Goal: Find specific page/section: Find specific page/section

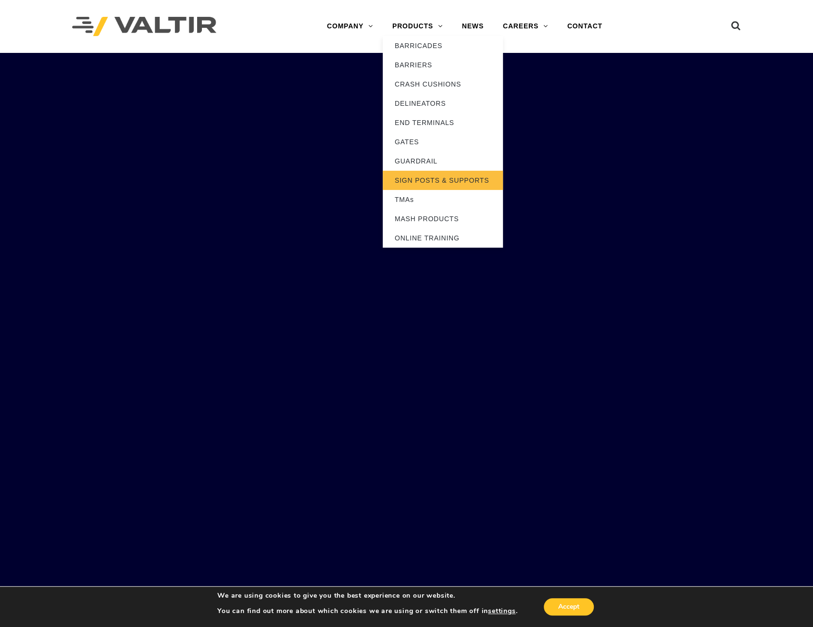
click at [432, 180] on link "SIGN POSTS & SUPPORTS" at bounding box center [443, 180] width 120 height 19
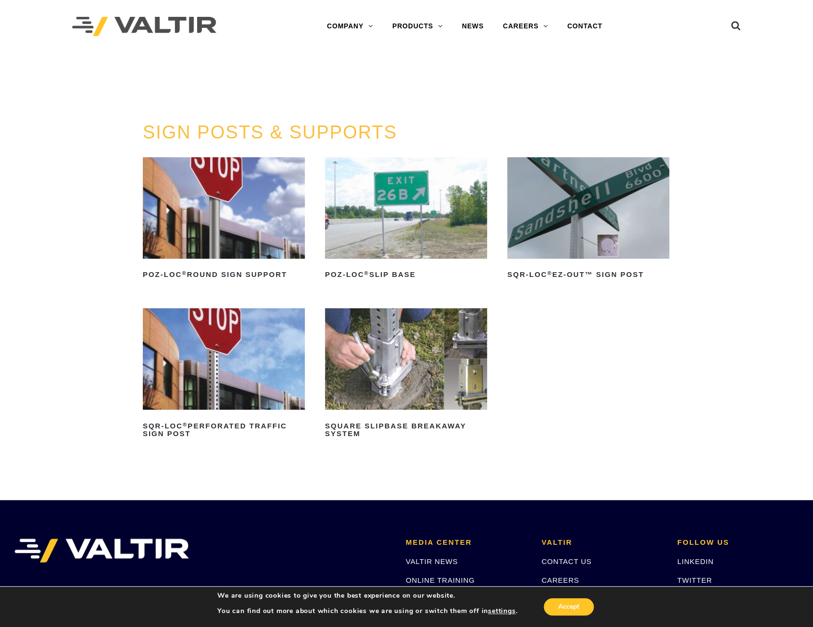
click at [435, 374] on img at bounding box center [406, 358] width 162 height 101
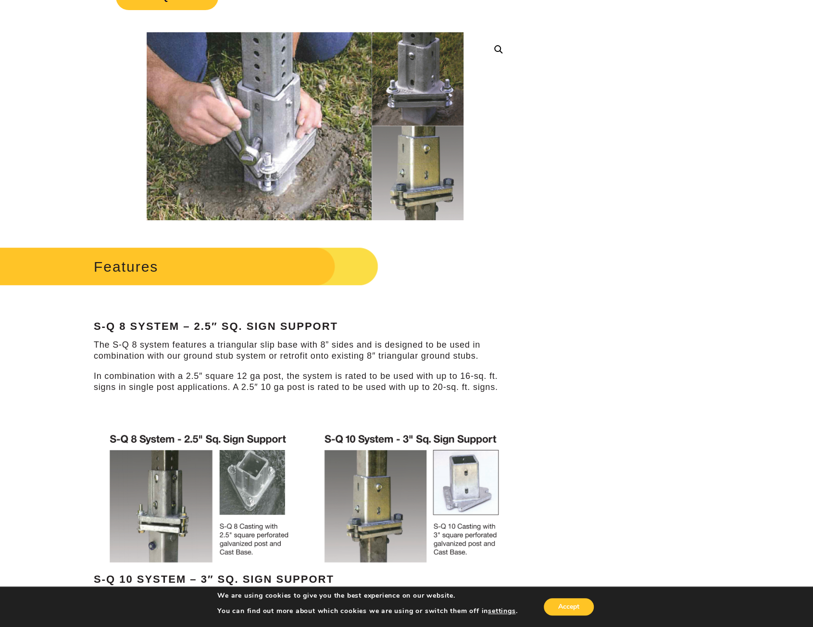
scroll to position [289, 0]
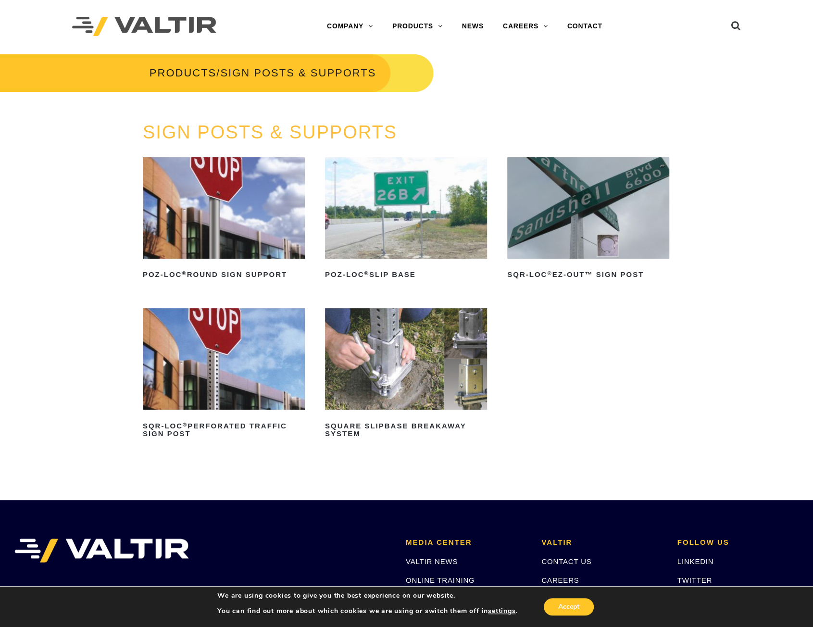
click at [164, 355] on img at bounding box center [224, 358] width 162 height 101
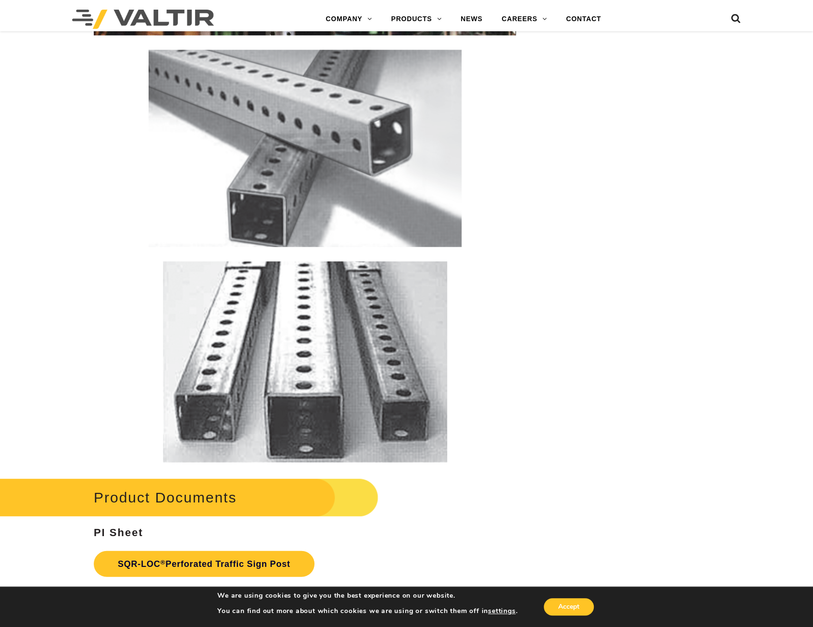
scroll to position [1587, 0]
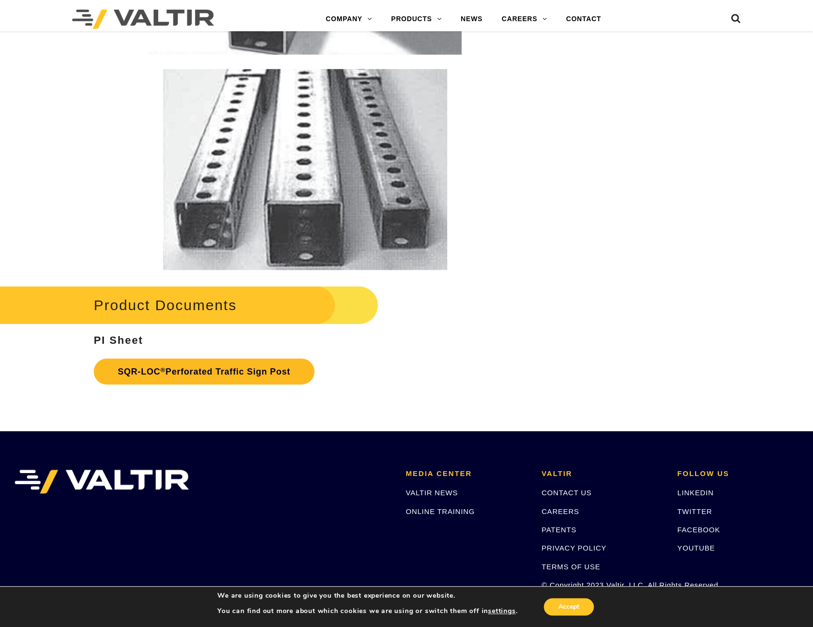
click at [160, 381] on link "SQR-LOC ® Perforated Traffic Sign Post" at bounding box center [204, 372] width 221 height 26
